Goal: Task Accomplishment & Management: Manage account settings

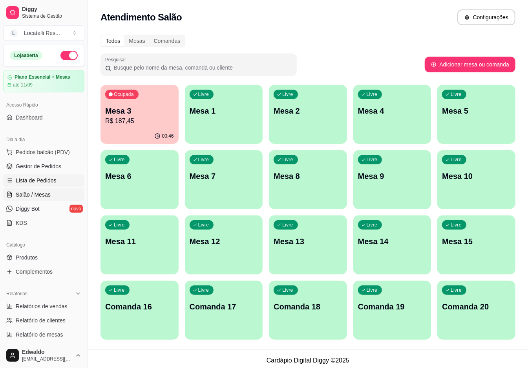
click at [42, 180] on span "Lista de Pedidos" at bounding box center [36, 180] width 41 height 8
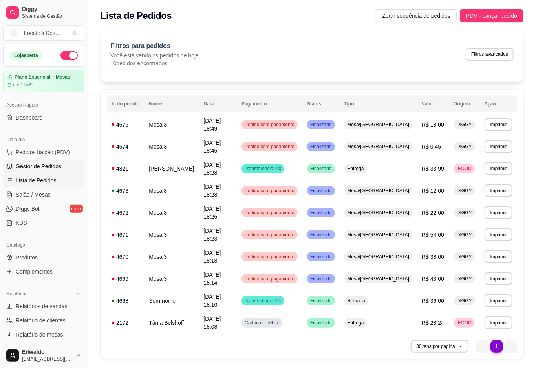
click at [38, 165] on span "Gestor de Pedidos" at bounding box center [39, 166] width 46 height 8
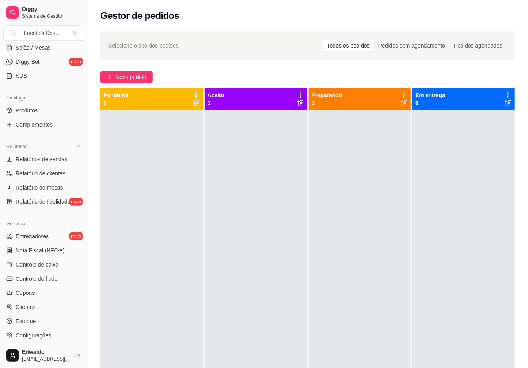
scroll to position [157, 0]
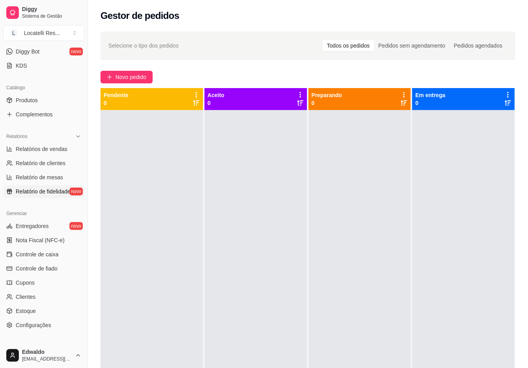
click at [51, 193] on span "Relatório de fidelidade" at bounding box center [43, 191] width 55 height 8
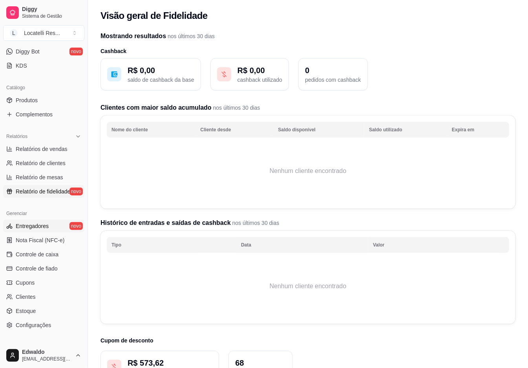
click at [45, 225] on span "Entregadores" at bounding box center [32, 226] width 33 height 8
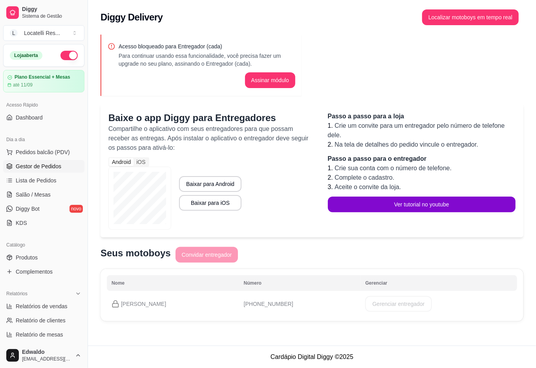
click at [27, 167] on span "Gestor de Pedidos" at bounding box center [39, 166] width 46 height 8
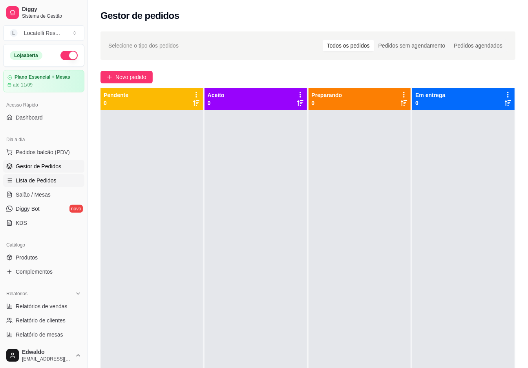
click at [38, 181] on span "Lista de Pedidos" at bounding box center [36, 180] width 41 height 8
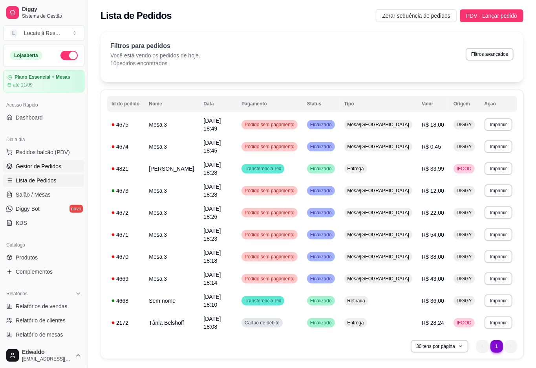
click at [45, 161] on link "Gestor de Pedidos" at bounding box center [43, 166] width 81 height 13
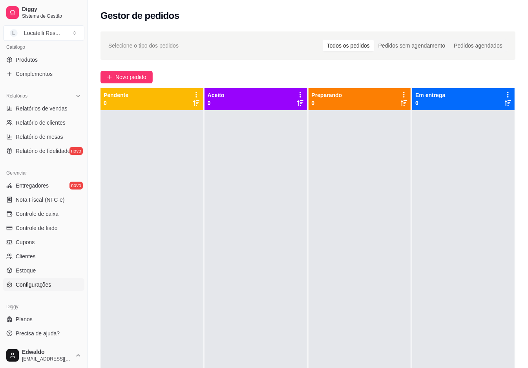
click at [37, 284] on span "Configurações" at bounding box center [33, 284] width 35 height 8
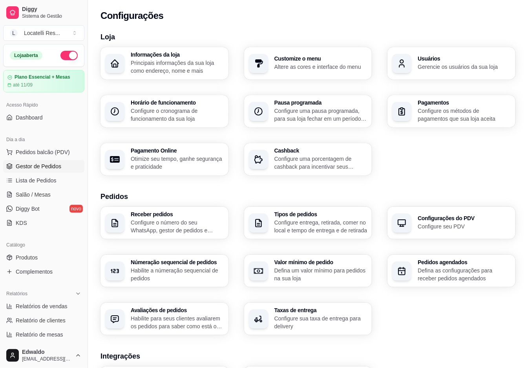
click at [21, 167] on span "Gestor de Pedidos" at bounding box center [39, 166] width 46 height 8
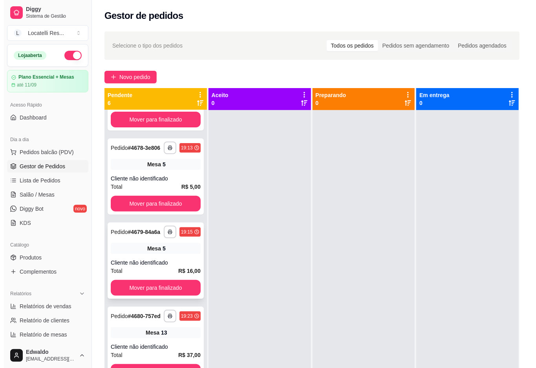
scroll to position [185, 0]
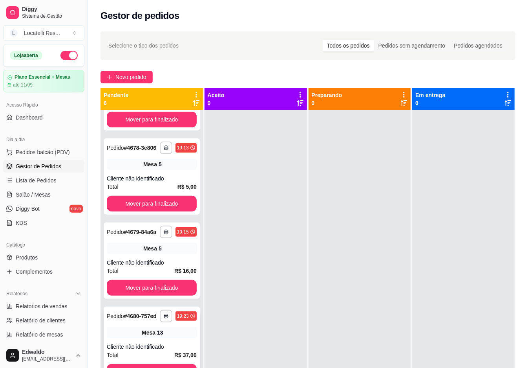
click at [139, 316] on div "**********" at bounding box center [152, 344] width 96 height 76
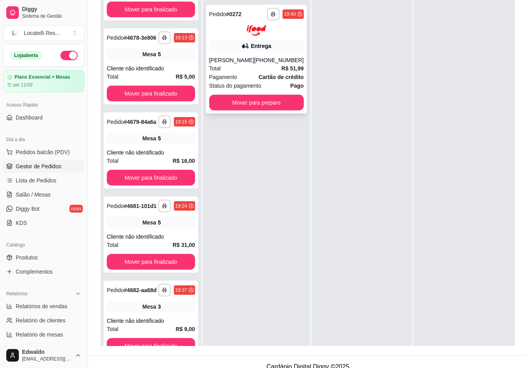
scroll to position [120, 0]
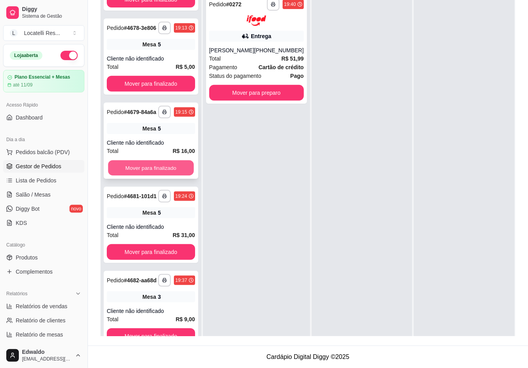
click at [159, 160] on button "Mover para finalizado" at bounding box center [151, 167] width 86 height 15
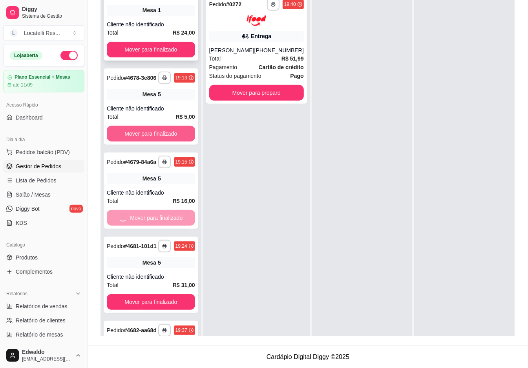
click at [150, 57] on button "Mover para finalizado" at bounding box center [151, 50] width 88 height 16
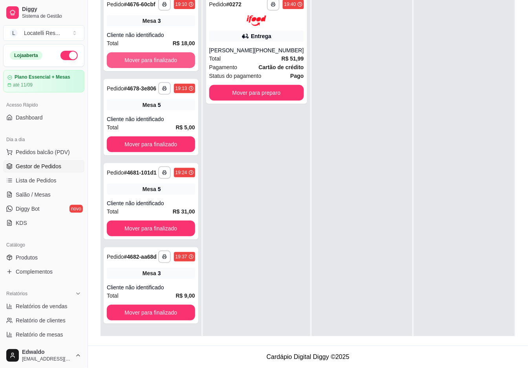
scroll to position [4, 0]
click at [149, 62] on button "Mover para finalizado" at bounding box center [151, 60] width 86 height 15
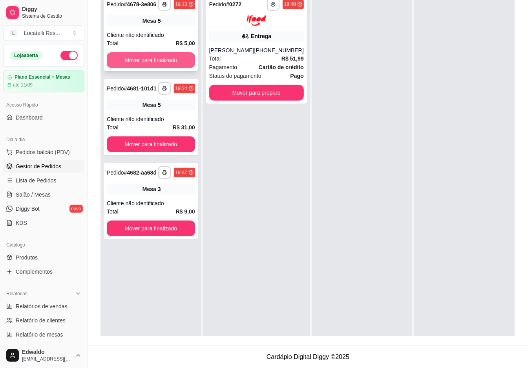
scroll to position [0, 0]
click at [148, 63] on button "Mover para finalizado" at bounding box center [151, 60] width 86 height 15
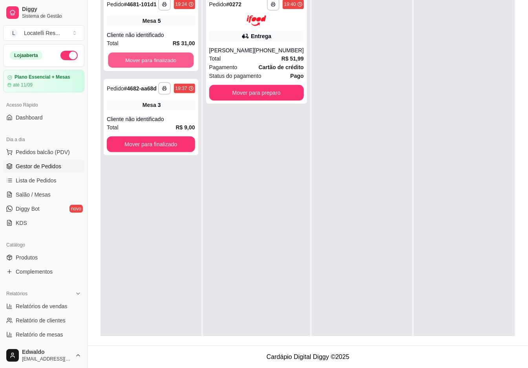
click at [148, 63] on button "Mover para finalizado" at bounding box center [151, 60] width 86 height 15
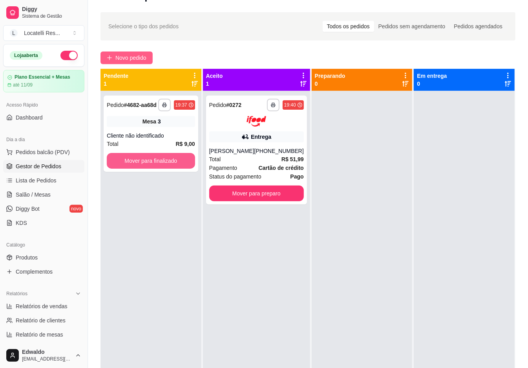
scroll to position [15, 0]
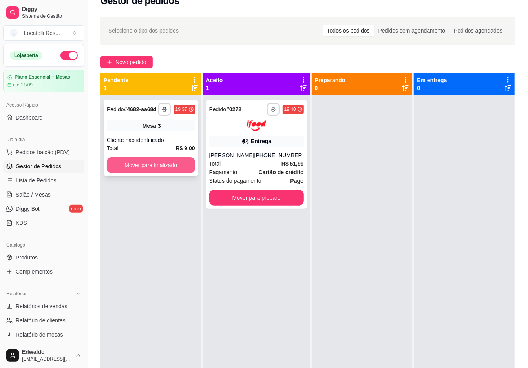
click at [170, 163] on button "Mover para finalizado" at bounding box center [151, 165] width 88 height 16
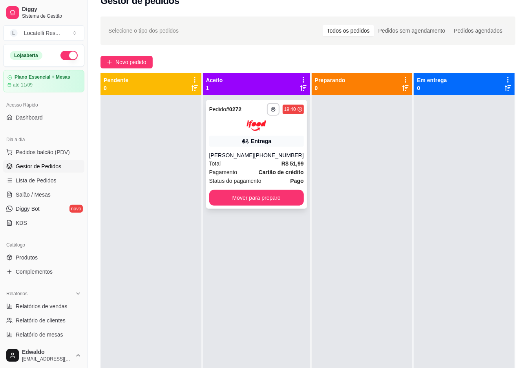
click at [269, 149] on div "**********" at bounding box center [256, 154] width 101 height 109
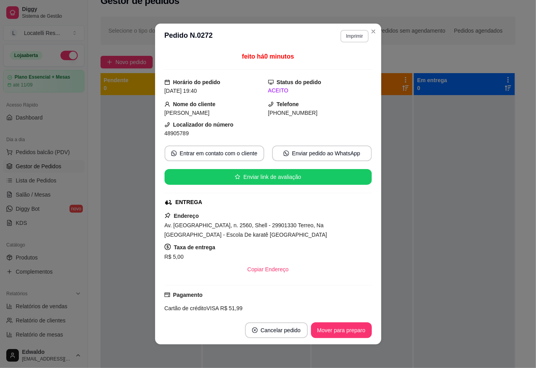
click at [352, 42] on button "Imprimir" at bounding box center [355, 36] width 28 height 13
click at [349, 66] on button "IMPRESSORA pc" at bounding box center [337, 64] width 55 height 12
